Goal: Information Seeking & Learning: Learn about a topic

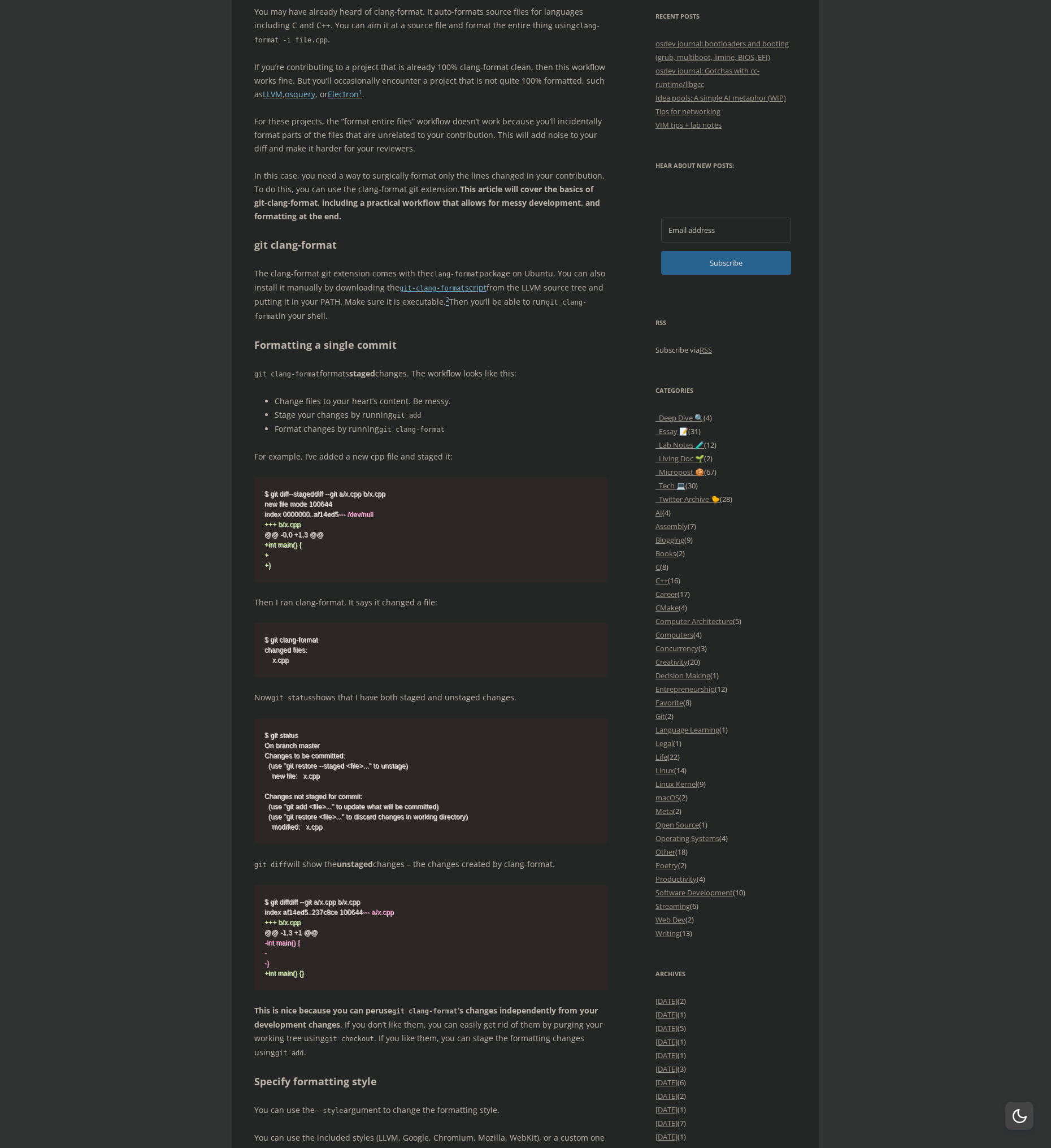
scroll to position [610, 0]
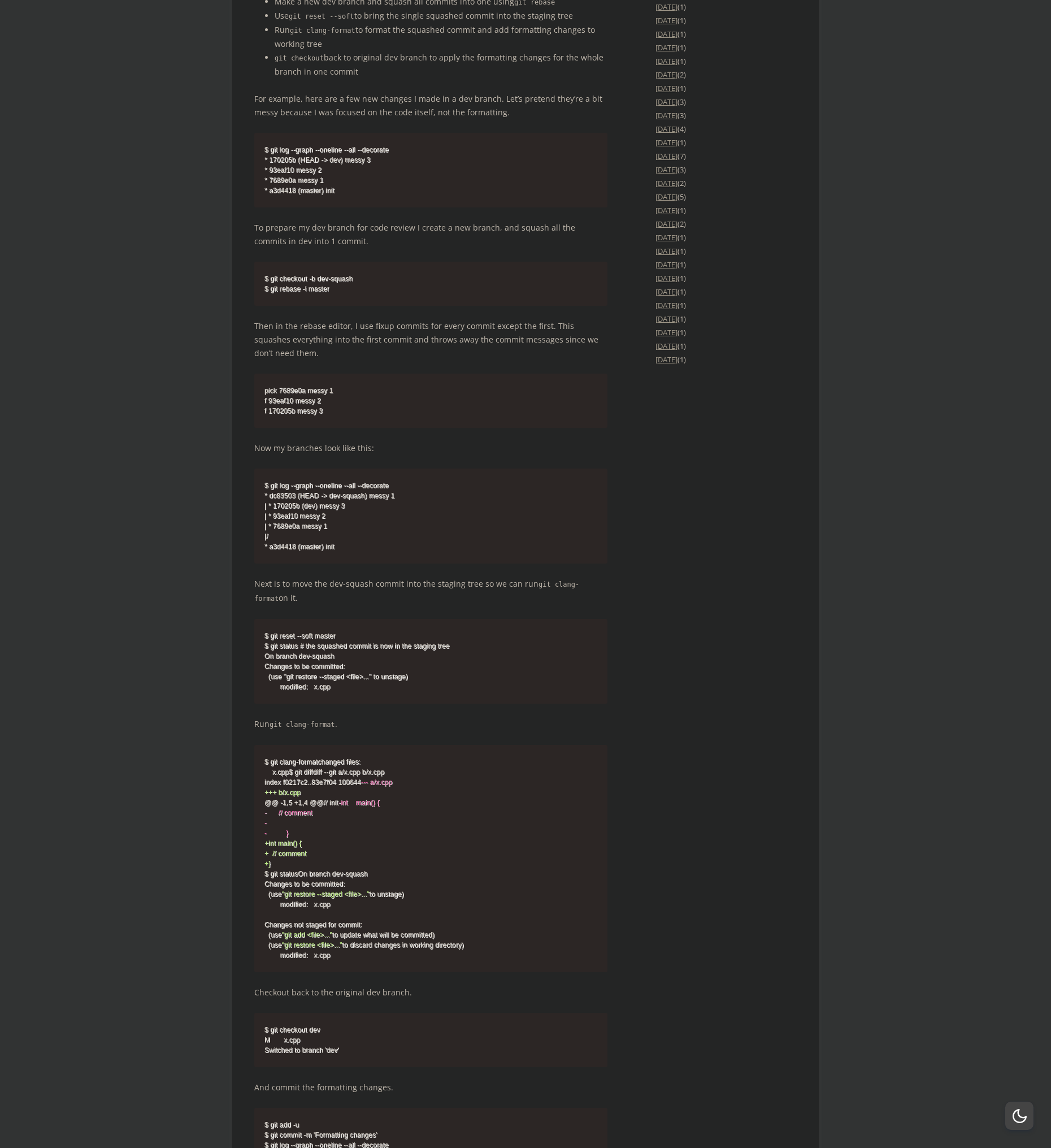
scroll to position [2035, 0]
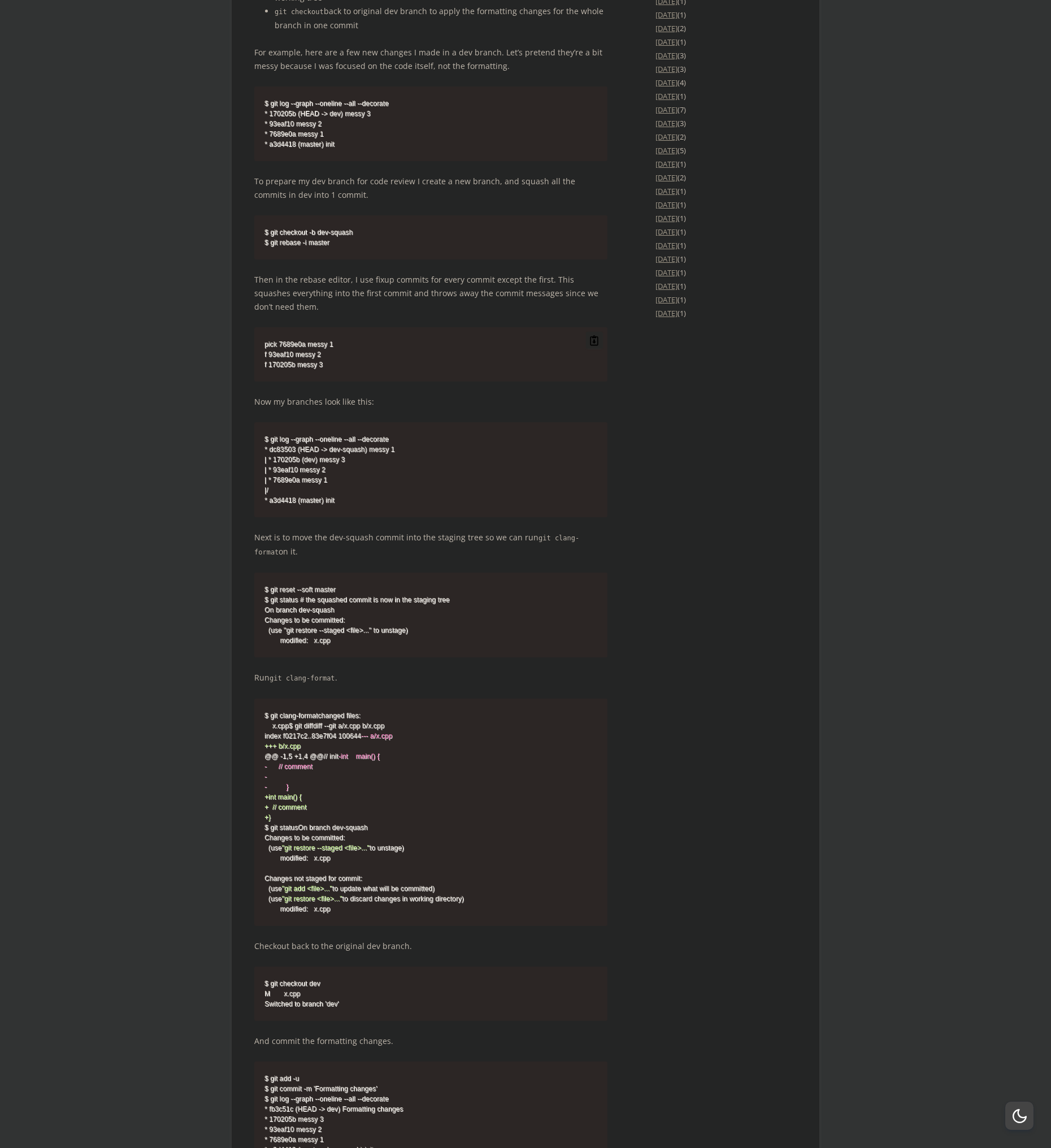
click at [488, 368] on pre "pick 7689e0a messy 1 f 93eaf10 messy 2 f 170205b messy 3" at bounding box center [431, 354] width 353 height 54
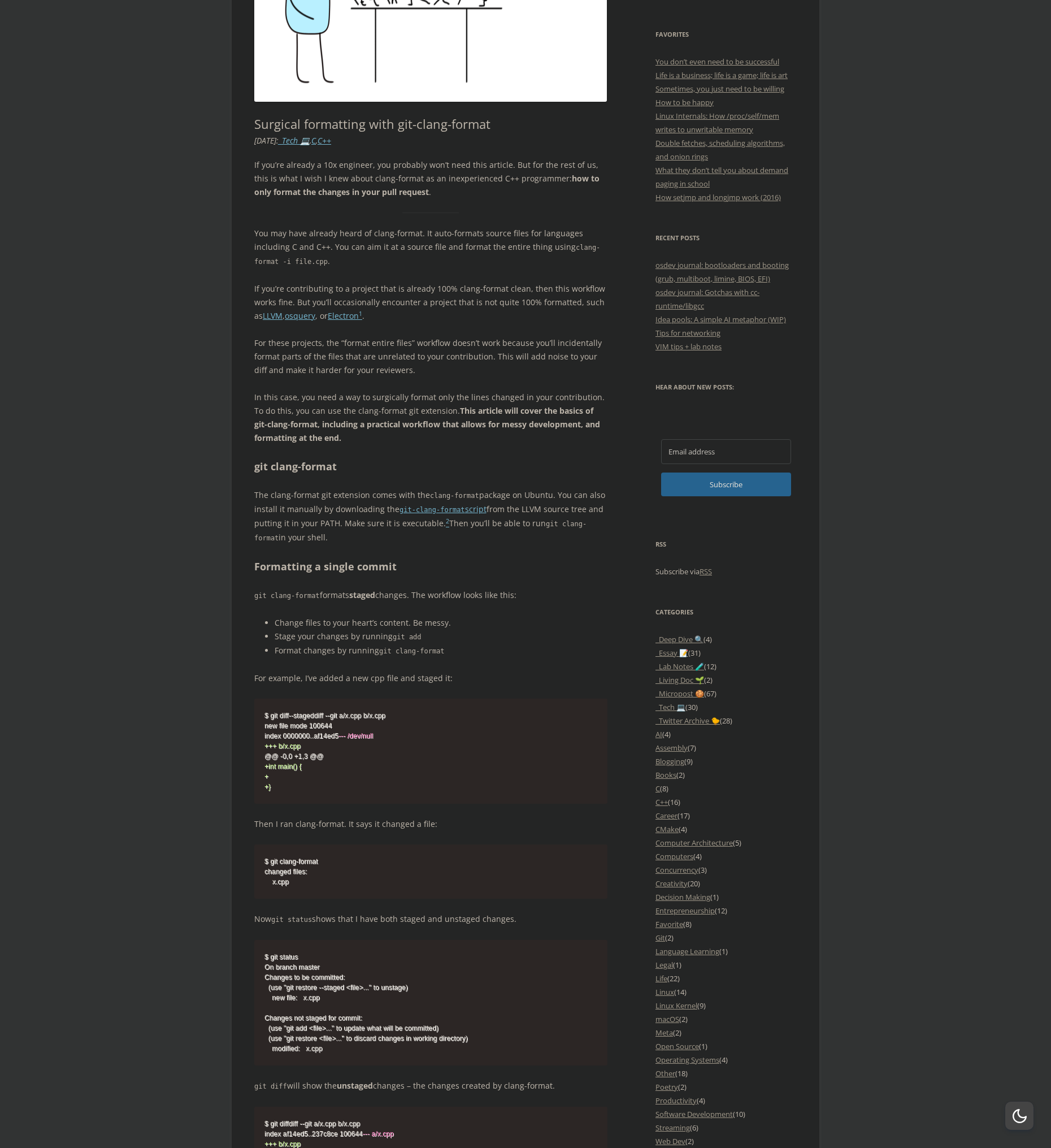
scroll to position [407, 0]
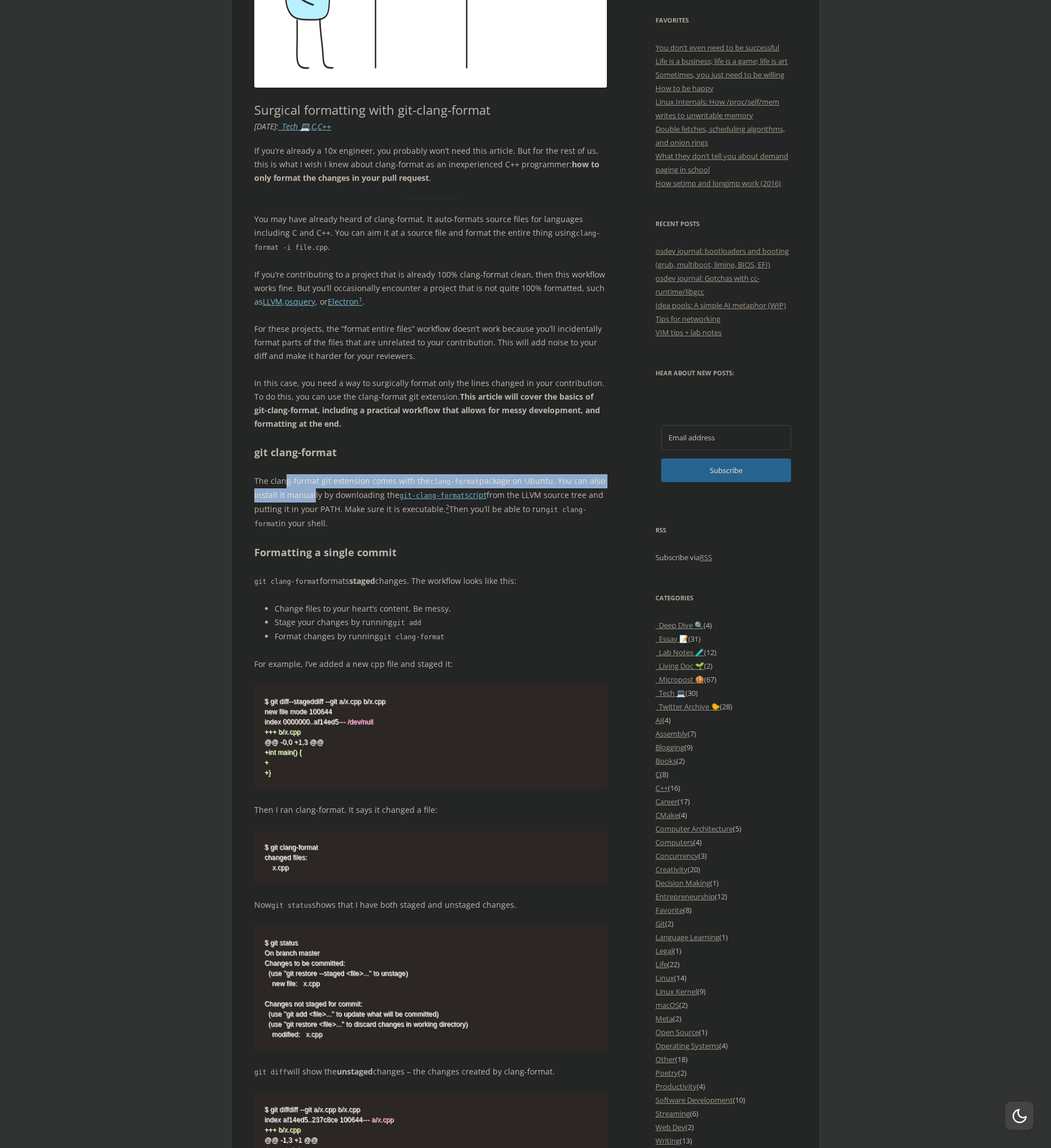
drag, startPoint x: 288, startPoint y: 482, endPoint x: 283, endPoint y: 479, distance: 5.8
click at [283, 479] on p "The clang-format git extension comes with the clang-format package on Ubuntu. Y…" at bounding box center [431, 503] width 353 height 57
drag, startPoint x: 352, startPoint y: 494, endPoint x: 331, endPoint y: 487, distance: 22.1
click at [331, 487] on p "The clang-format git extension comes with the clang-format package on Ubuntu. Y…" at bounding box center [431, 503] width 353 height 57
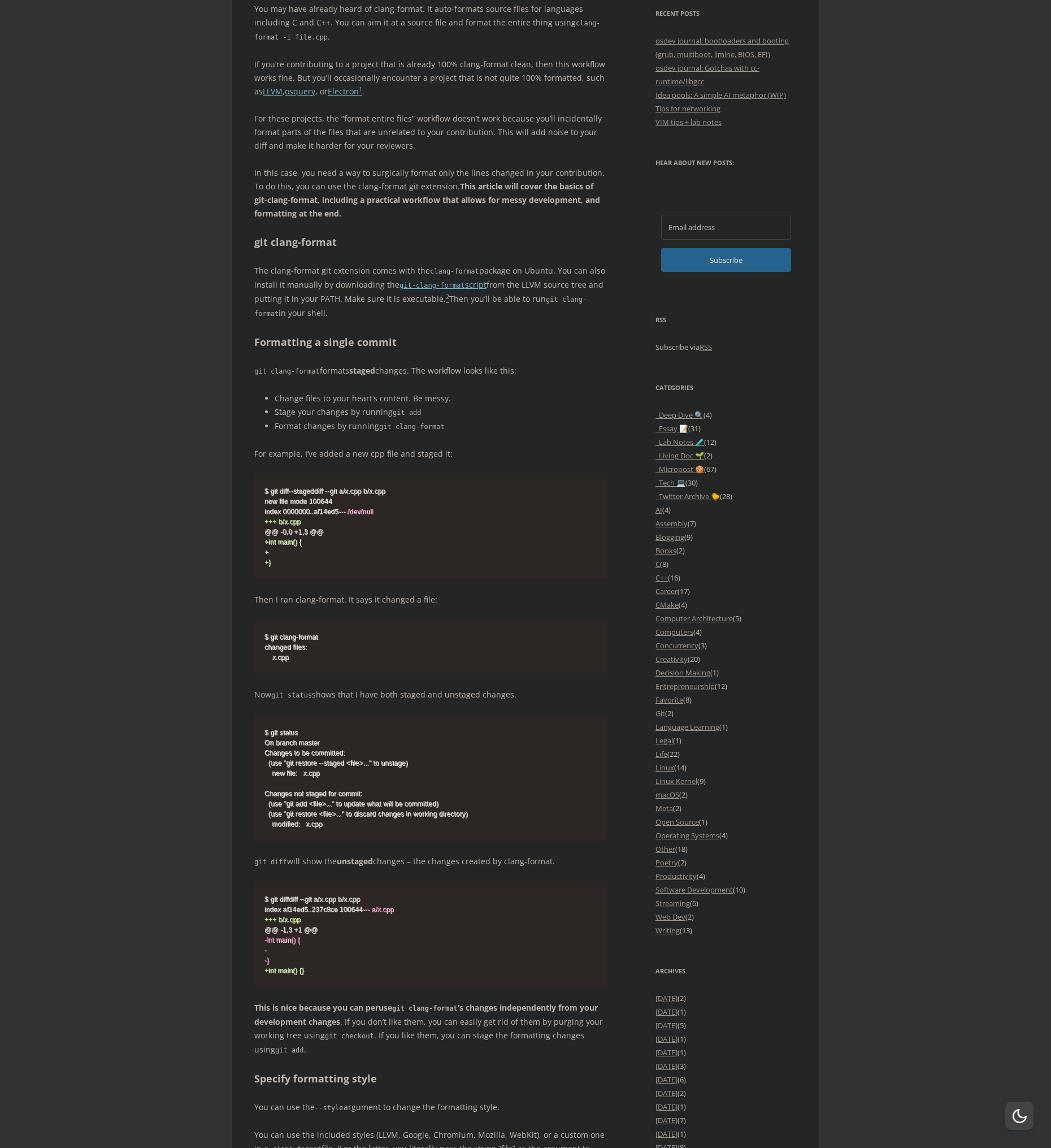
scroll to position [610, 0]
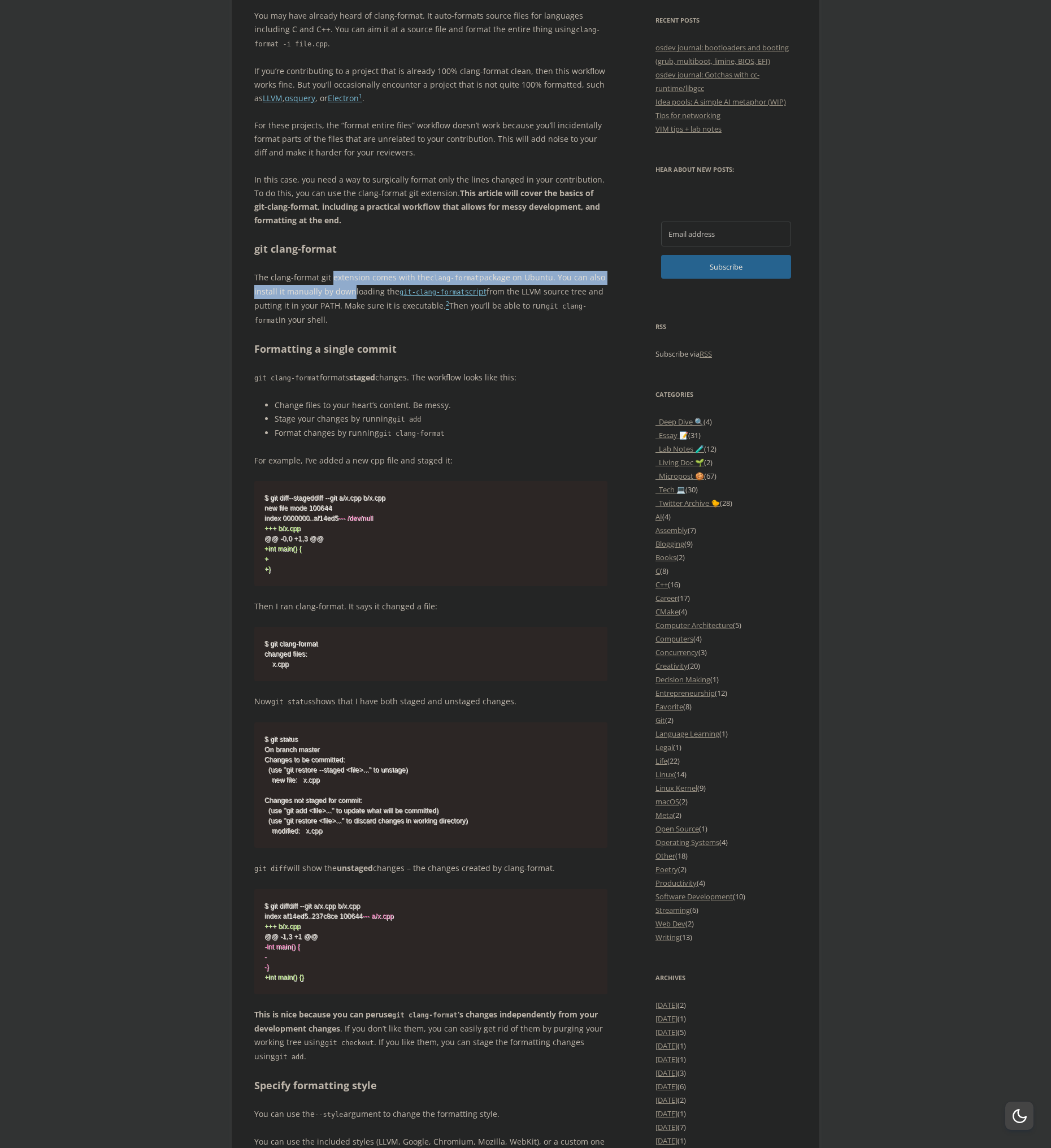
drag, startPoint x: 338, startPoint y: 286, endPoint x: 330, endPoint y: 284, distance: 8.2
click at [330, 284] on p "The clang-format git extension comes with the clang-format package on Ubuntu. Y…" at bounding box center [431, 300] width 353 height 57
click at [364, 321] on p "The clang-format git extension comes with the clang-format package on Ubuntu. Y…" at bounding box center [431, 300] width 353 height 57
click at [514, 285] on p "The clang-format git extension comes with the clang-format package on Ubuntu. Y…" at bounding box center [431, 300] width 353 height 57
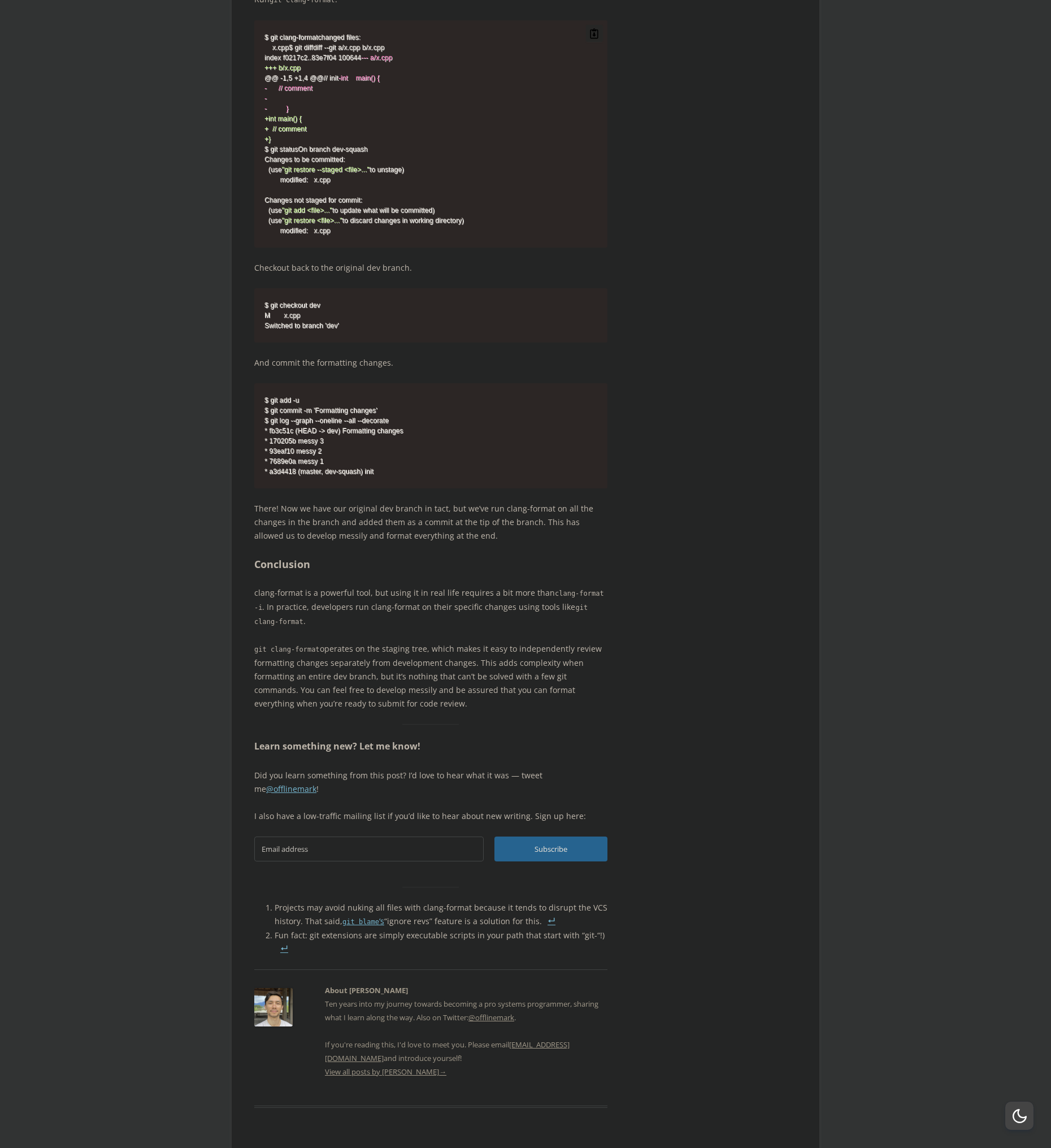
scroll to position [2917, 0]
